Goal: Find specific page/section: Find specific page/section

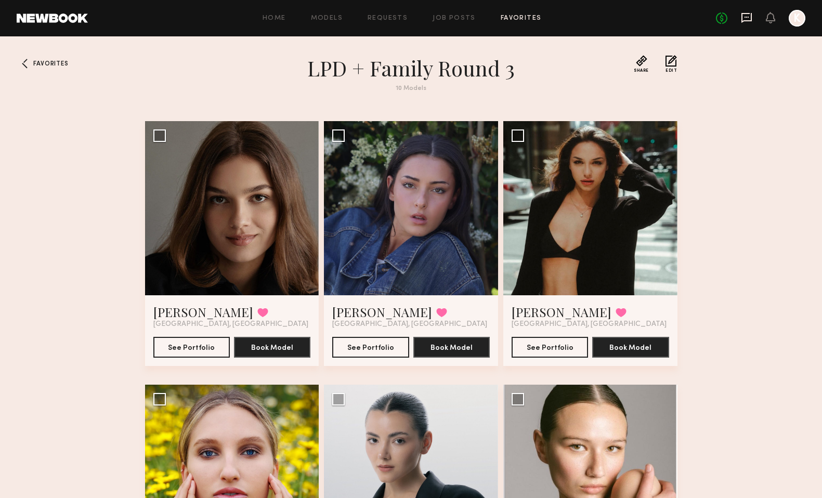
click at [748, 17] on icon at bounding box center [746, 17] width 4 height 1
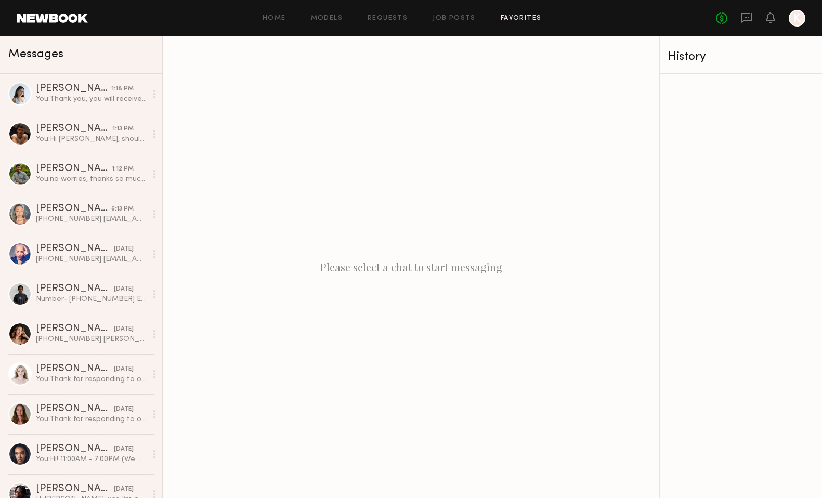
click at [525, 19] on link "Favorites" at bounding box center [520, 18] width 41 height 7
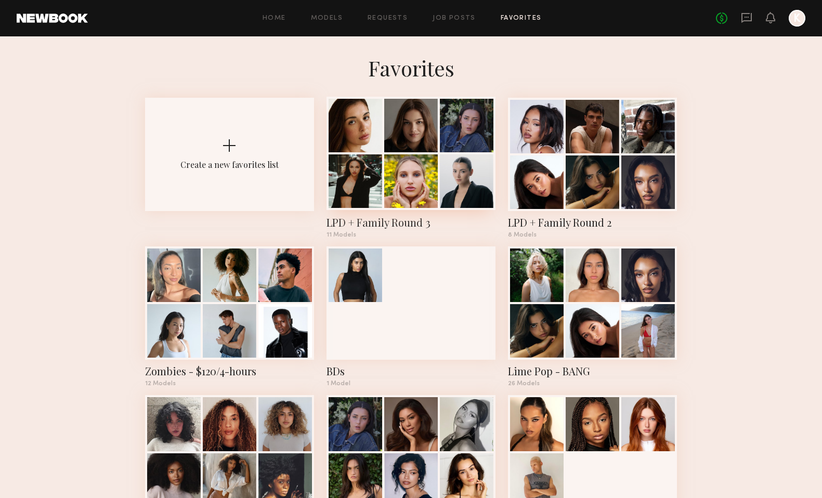
click at [457, 136] on div at bounding box center [467, 126] width 54 height 54
